Goal: Task Accomplishment & Management: Manage account settings

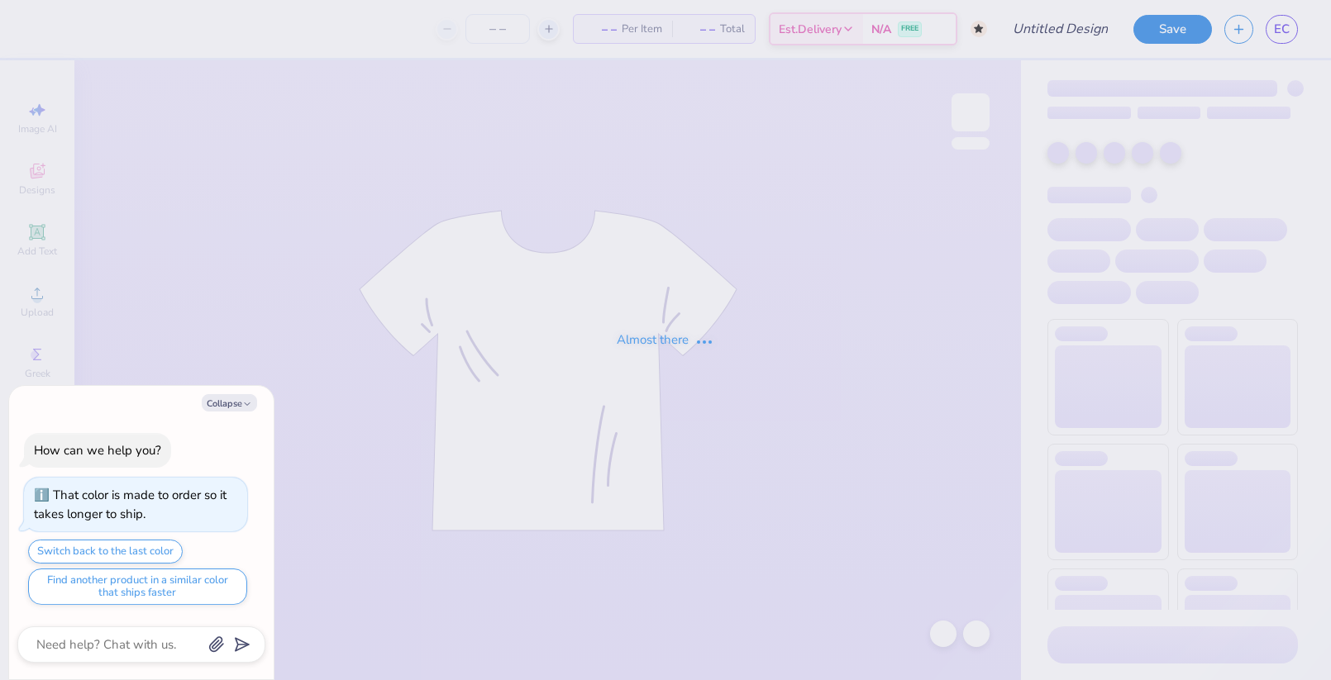
type textarea "x"
type input "[PERSON_NAME] : [US_STATE][GEOGRAPHIC_DATA]"
type textarea "x"
type input "50"
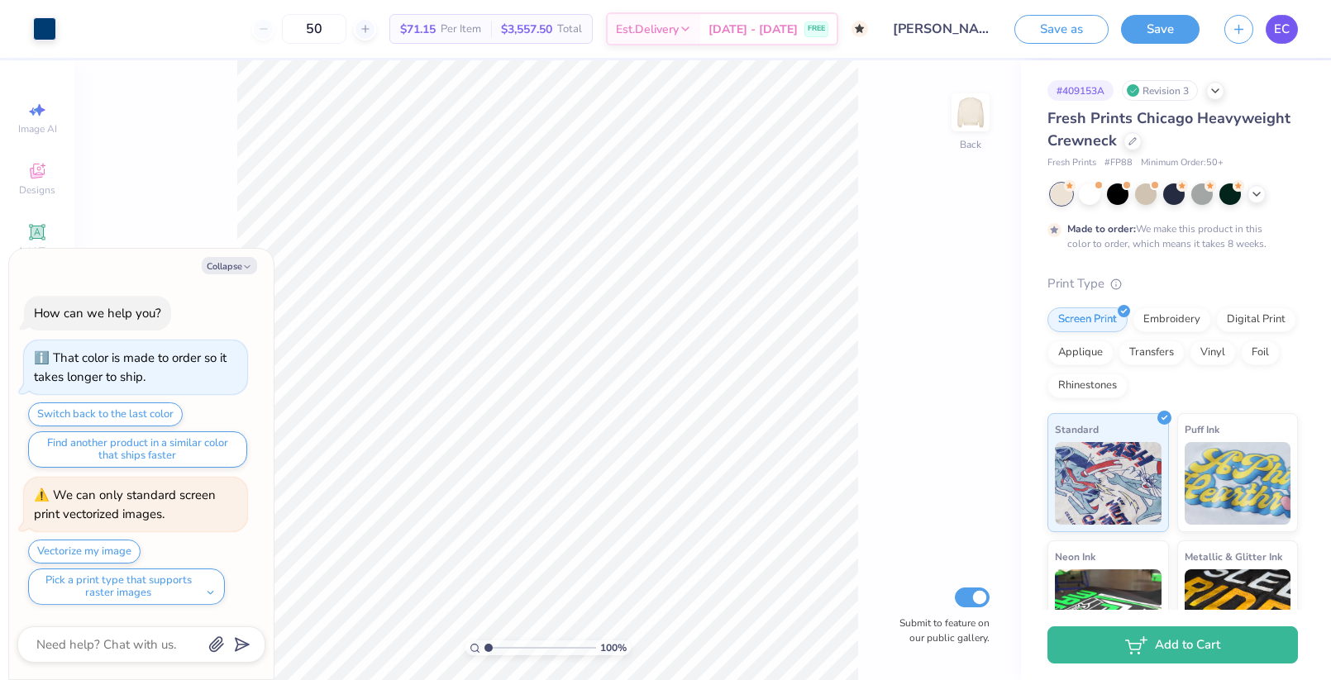
click at [1284, 39] on link "EC" at bounding box center [1282, 29] width 32 height 29
click at [1173, 34] on button "Save" at bounding box center [1160, 26] width 79 height 29
type textarea "x"
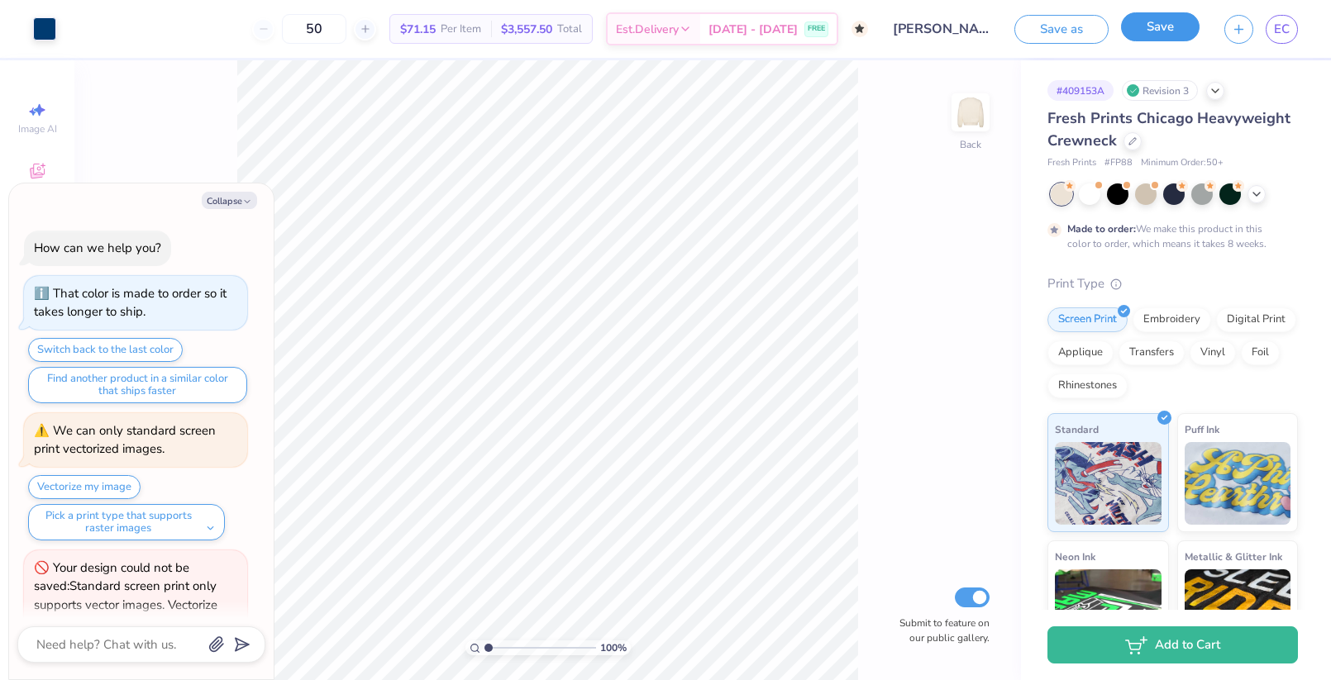
scroll to position [50, 0]
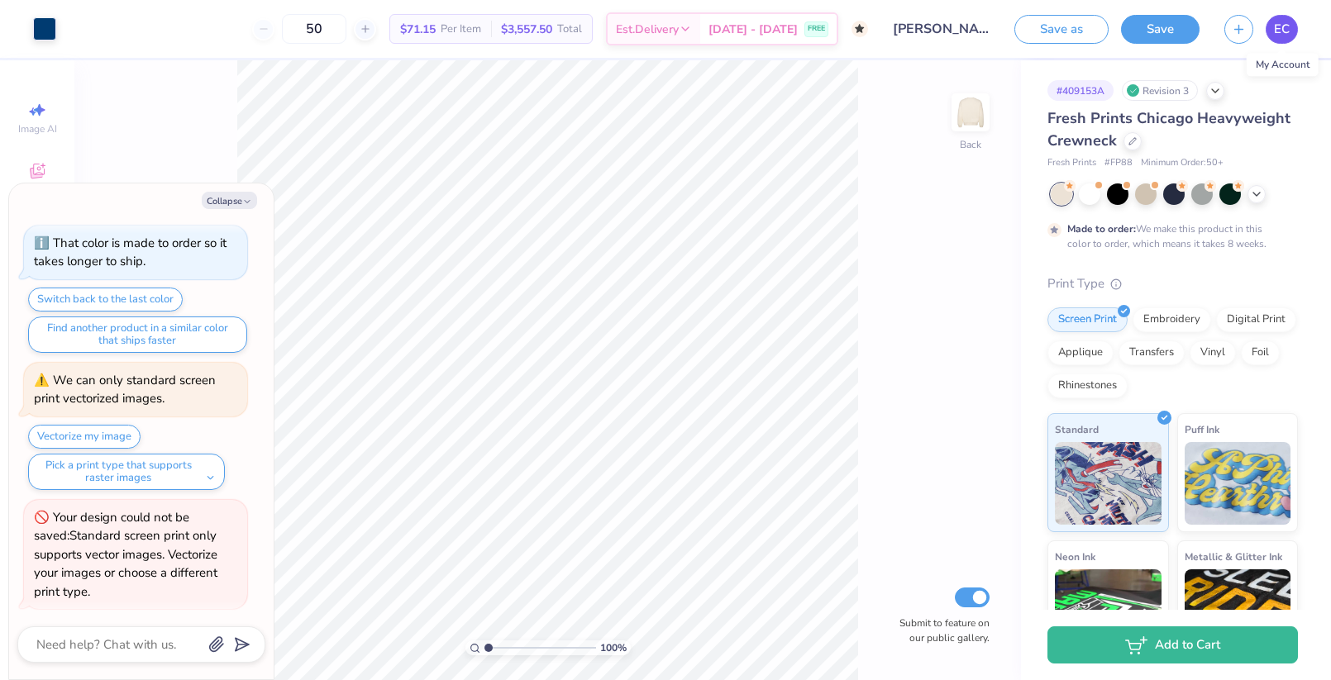
click at [1296, 25] on link "EC" at bounding box center [1282, 29] width 32 height 29
